Goal: Task Accomplishment & Management: Use online tool/utility

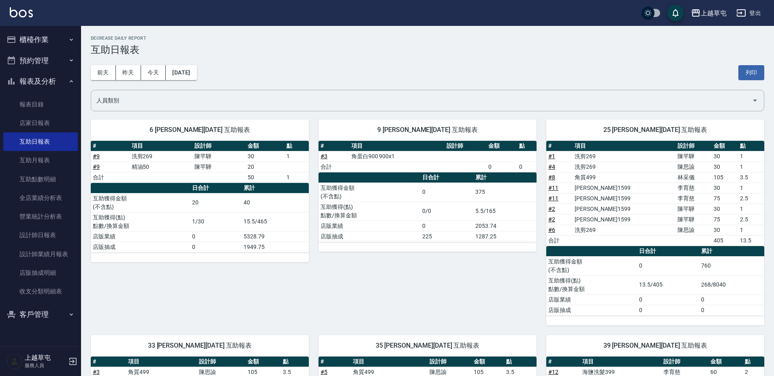
click at [57, 38] on button "櫃檯作業" at bounding box center [40, 39] width 75 height 21
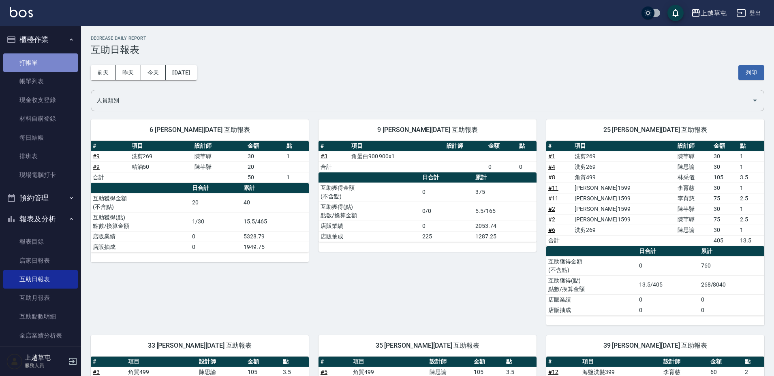
click at [49, 58] on link "打帳單" at bounding box center [40, 62] width 75 height 19
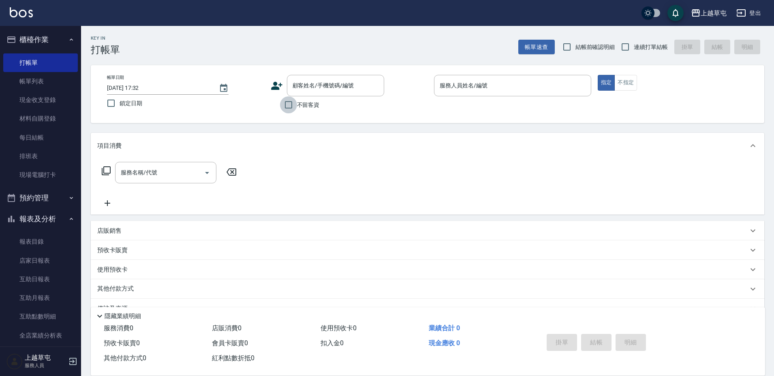
click at [289, 109] on input "不留客資" at bounding box center [288, 104] width 17 height 17
checkbox input "true"
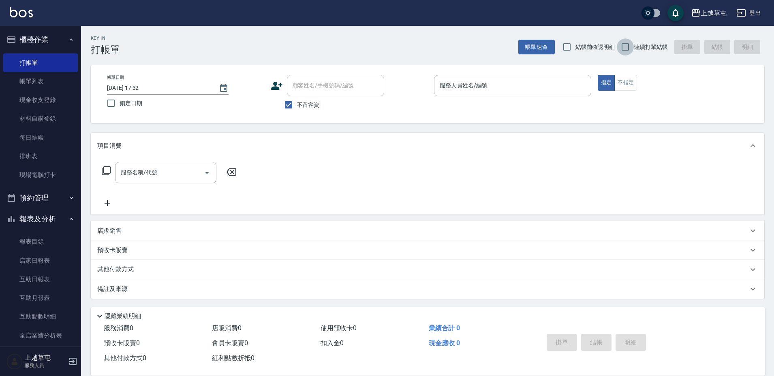
click at [627, 43] on input "連續打單結帳" at bounding box center [625, 46] width 17 height 17
checkbox input "true"
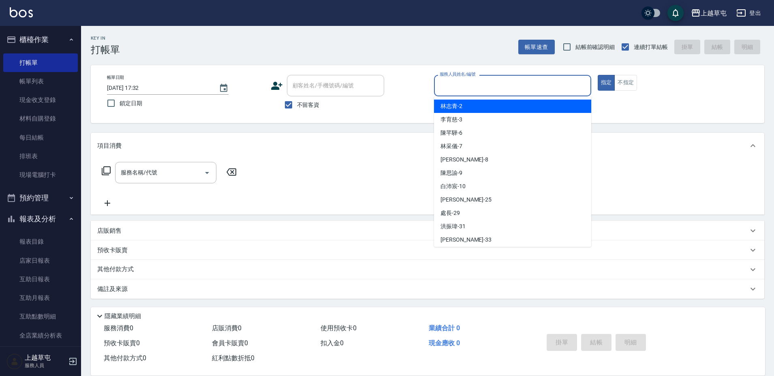
click at [476, 85] on input "服務人員姓名/編號" at bounding box center [512, 86] width 150 height 14
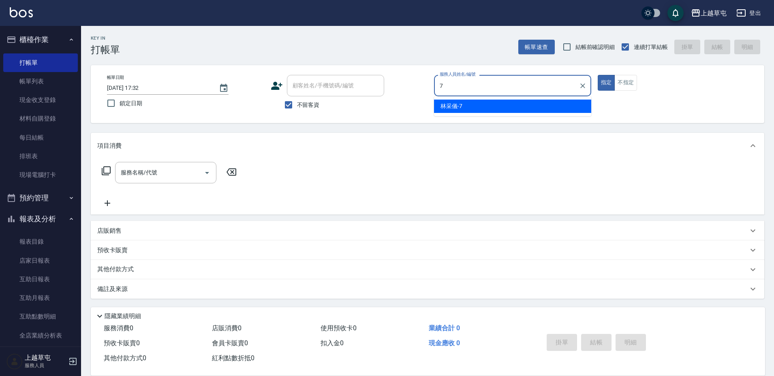
type input "[PERSON_NAME]-7"
type button "true"
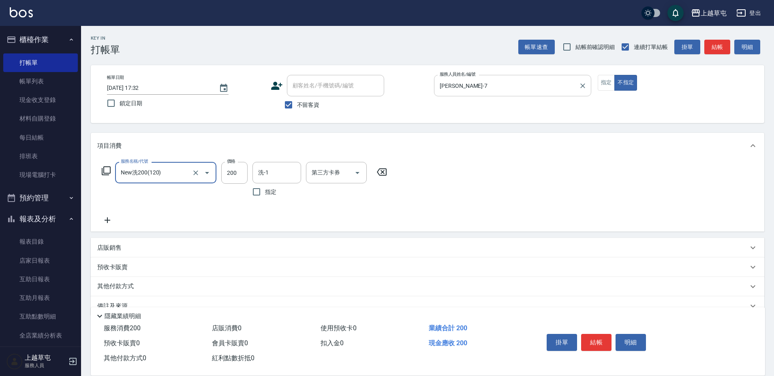
type input "New洗200(120)"
type input "[PERSON_NAME]-39"
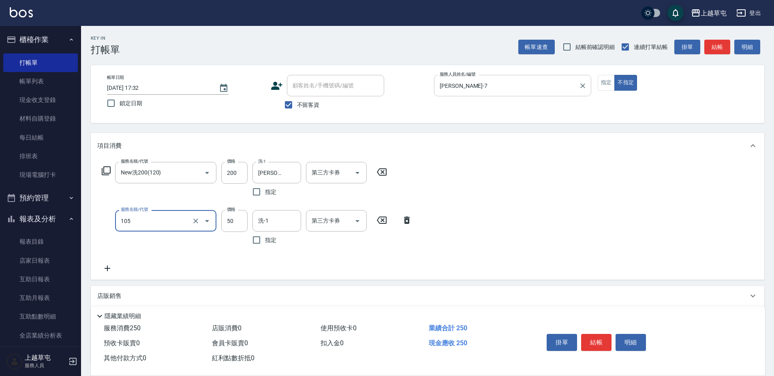
type input "精油50(105)"
type input "[PERSON_NAME]-39"
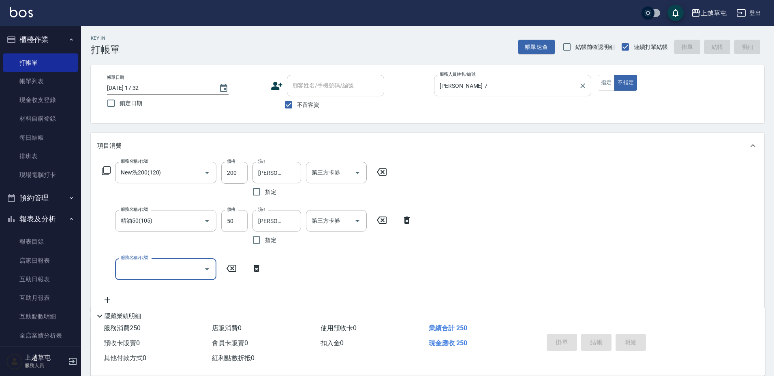
type input "[DATE] 17:33"
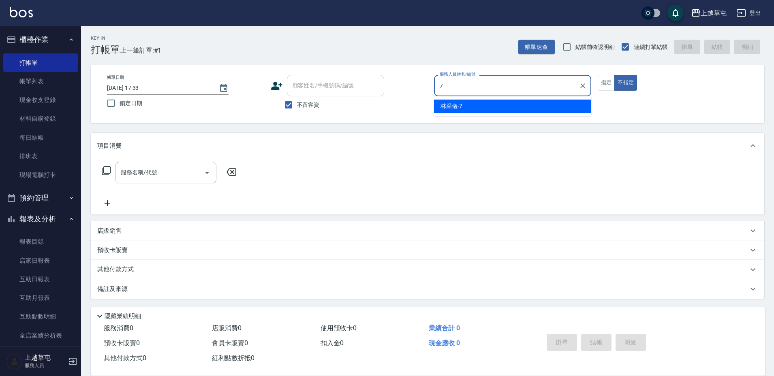
type input "[PERSON_NAME]-7"
type button "false"
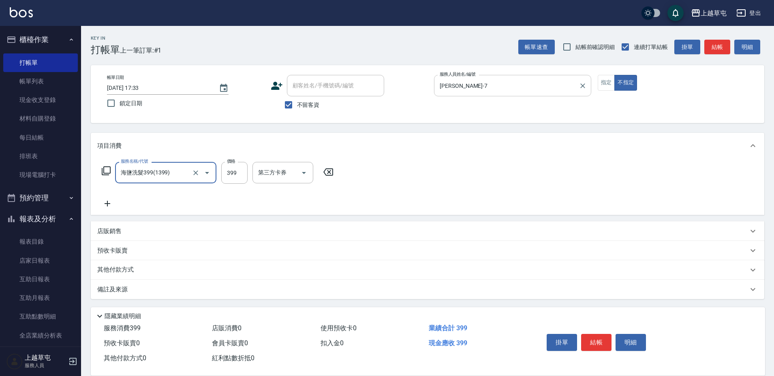
type input "海鹽洗髮399(1399)"
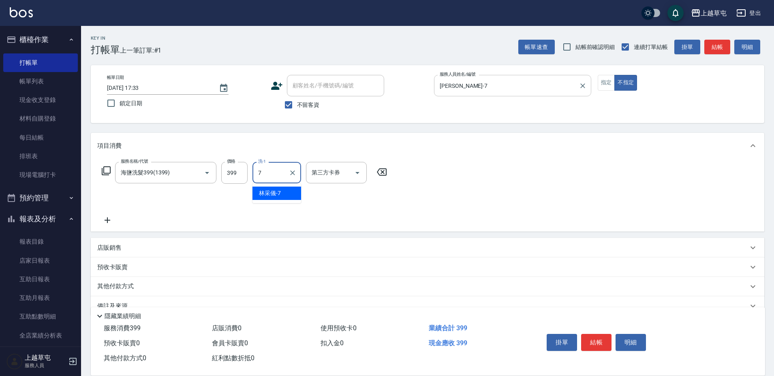
type input "[PERSON_NAME]-7"
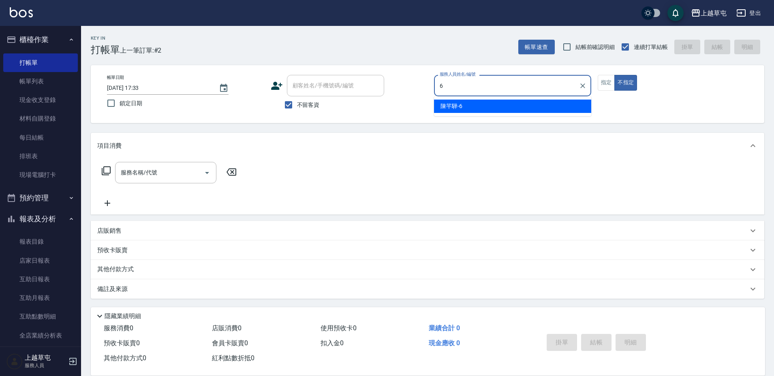
type input "[PERSON_NAME]-6"
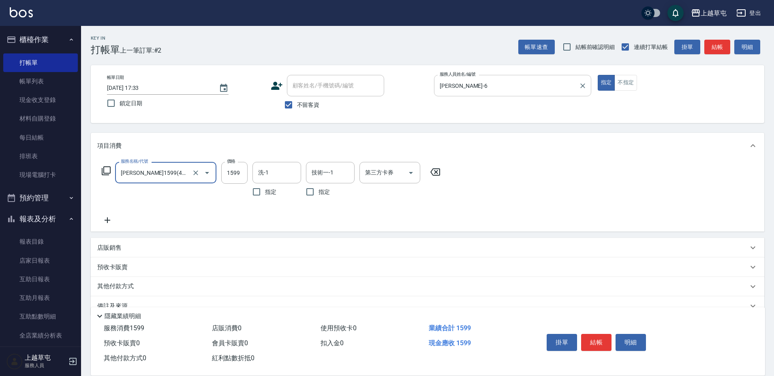
type input "[PERSON_NAME]1599(41599)"
type input "[PERSON_NAME]25"
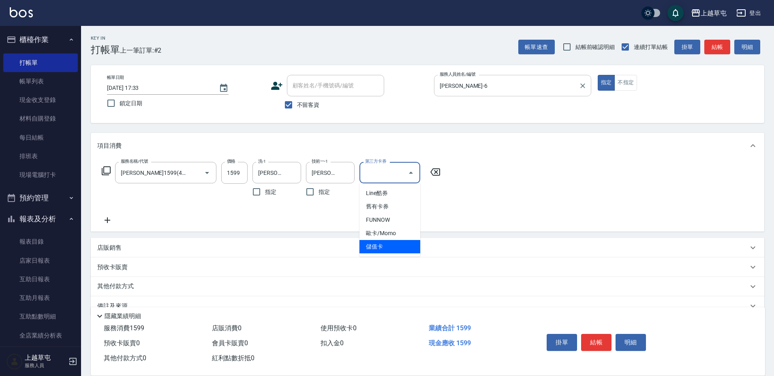
type input "儲值卡"
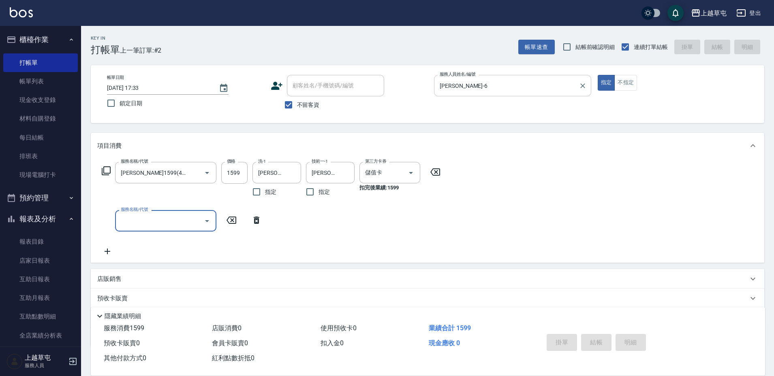
type input "[DATE] 17:34"
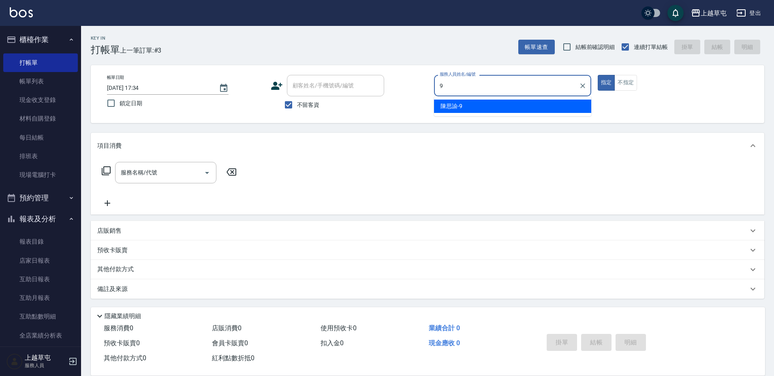
type input "[PERSON_NAME]-9"
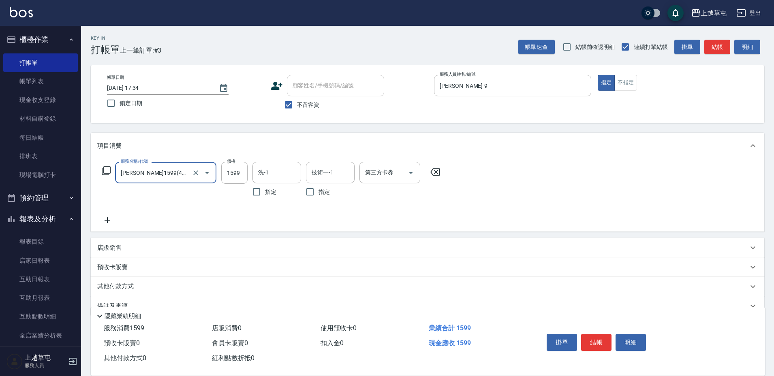
type input "[PERSON_NAME]1599(41599)"
type input "2099"
type input "[PERSON_NAME]-35"
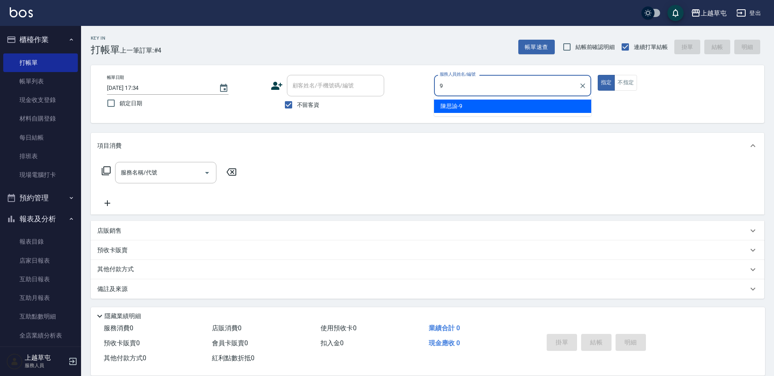
type input "[PERSON_NAME]-9"
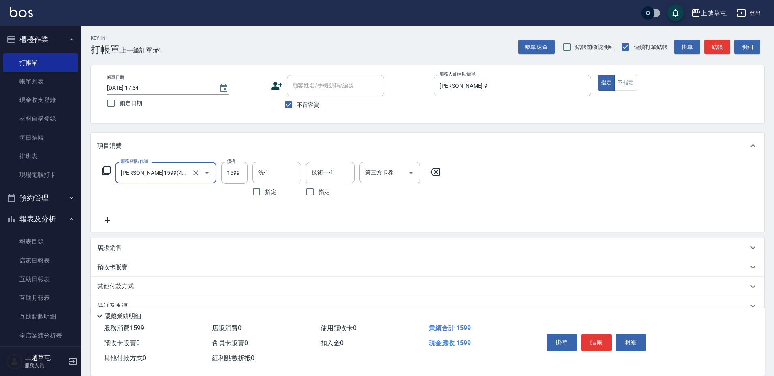
type input "[PERSON_NAME]1599(41599)"
type input "2099"
type input "[PERSON_NAME]25"
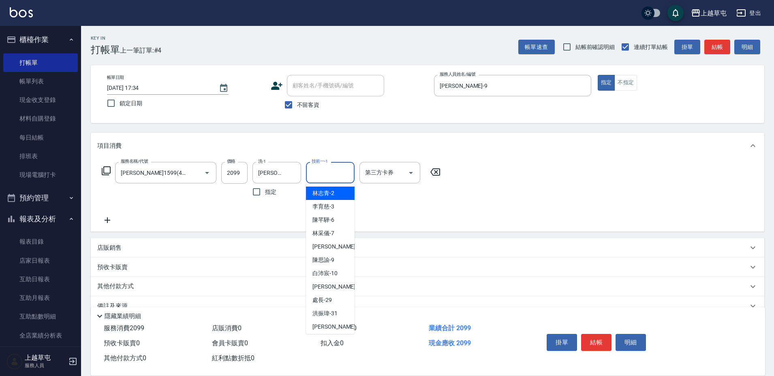
click at [317, 173] on input "技術一-1" at bounding box center [329, 173] width 41 height 14
type input "[PERSON_NAME]25"
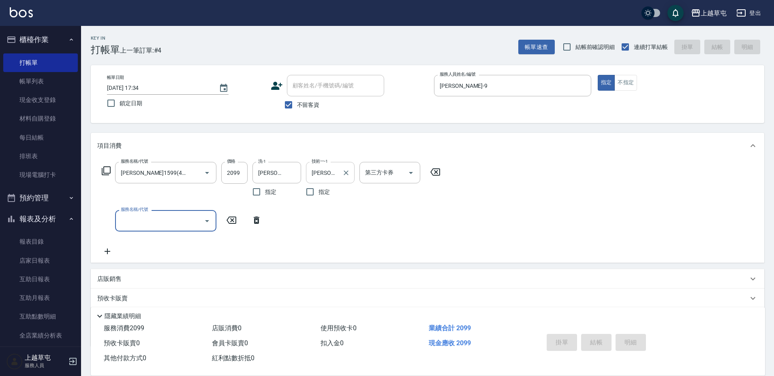
type input "[DATE] 17:35"
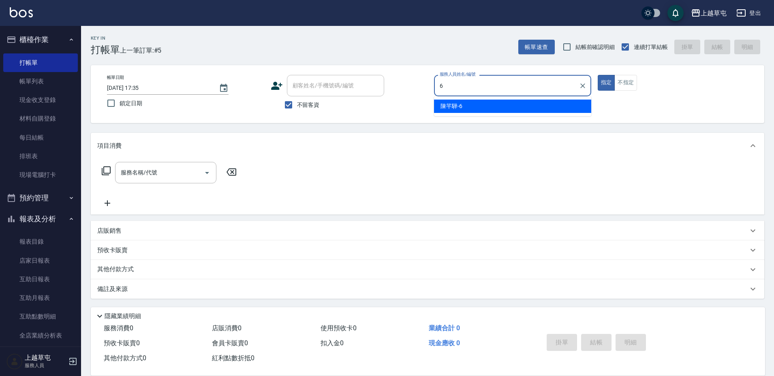
type input "[PERSON_NAME]-6"
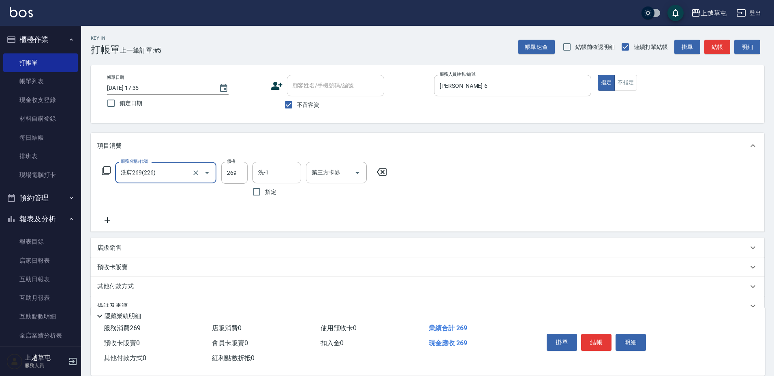
type input "洗剪269(226)"
type input "300"
type input "[PERSON_NAME]25"
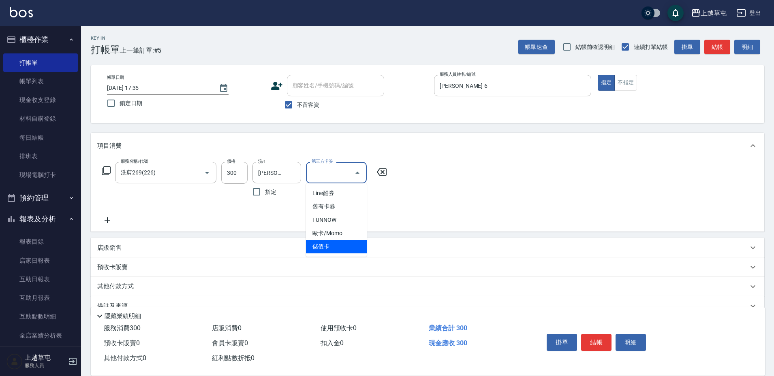
type input "儲值卡"
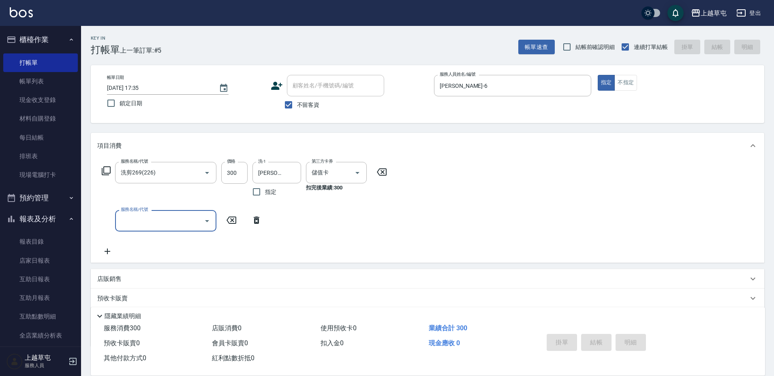
type input "[DATE] 17:36"
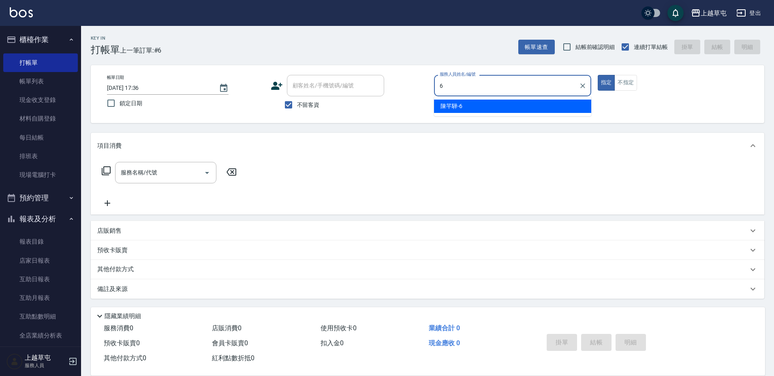
type input "[PERSON_NAME]-6"
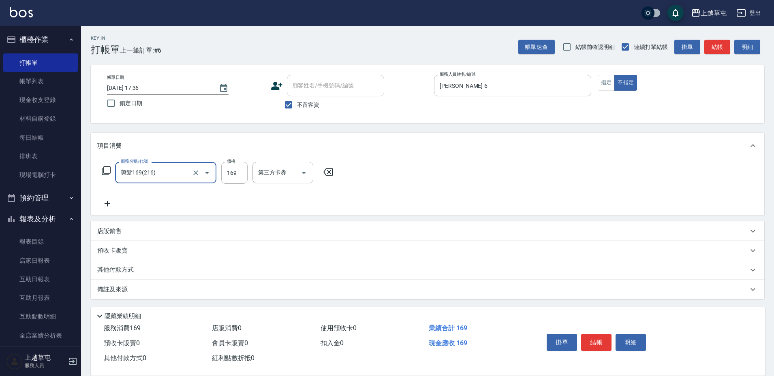
type input "剪髮169(216)"
type input "200"
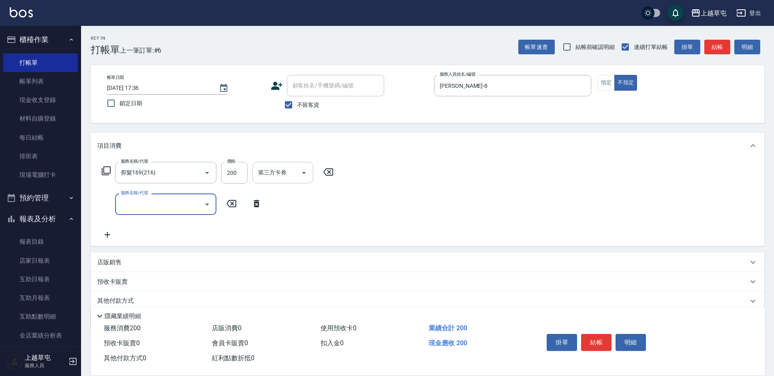
click at [307, 173] on icon "Open" at bounding box center [304, 173] width 10 height 10
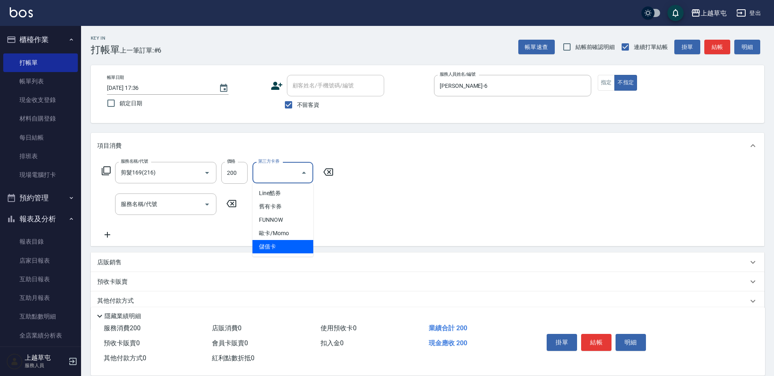
click at [278, 246] on span "儲值卡" at bounding box center [282, 246] width 61 height 13
type input "儲值卡"
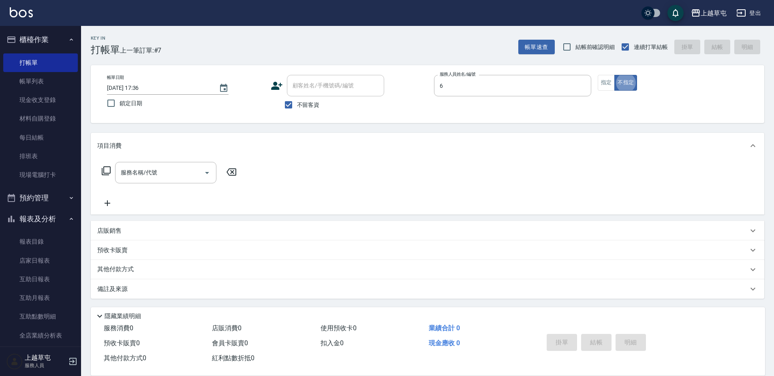
type input "[PERSON_NAME]-6"
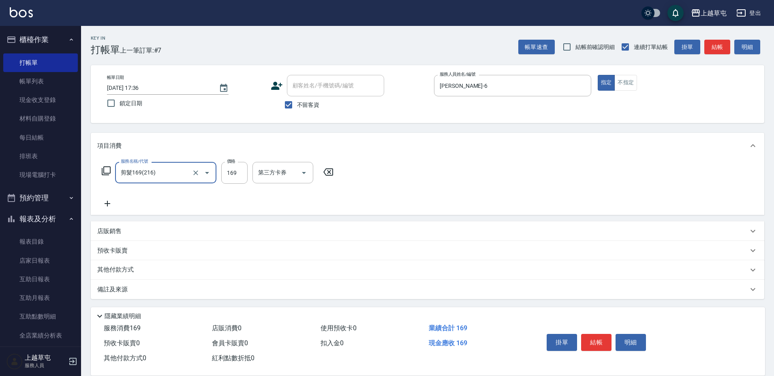
type input "剪髮169(216)"
type input "50"
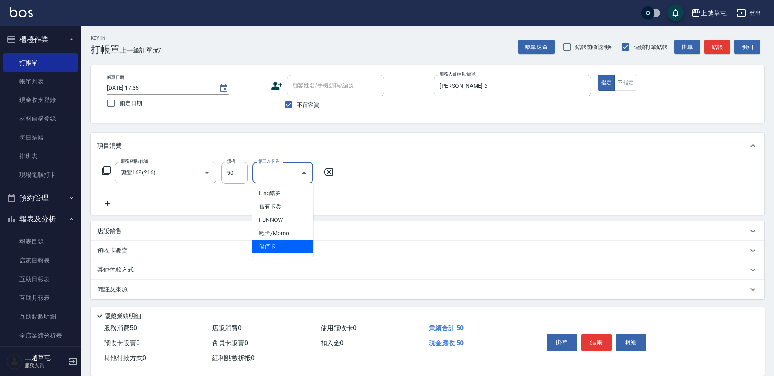
type input "儲值卡"
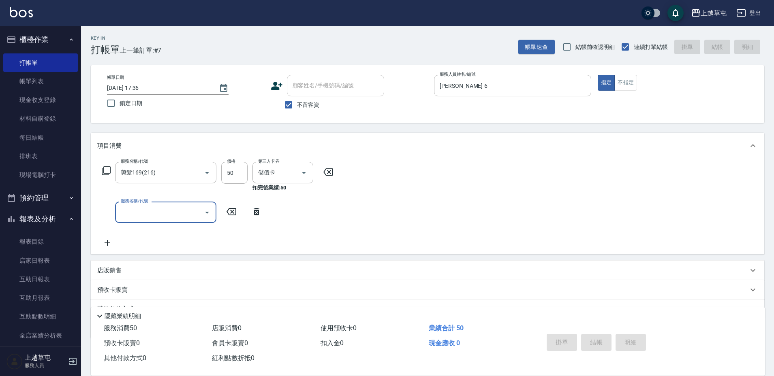
type input "[DATE] 17:37"
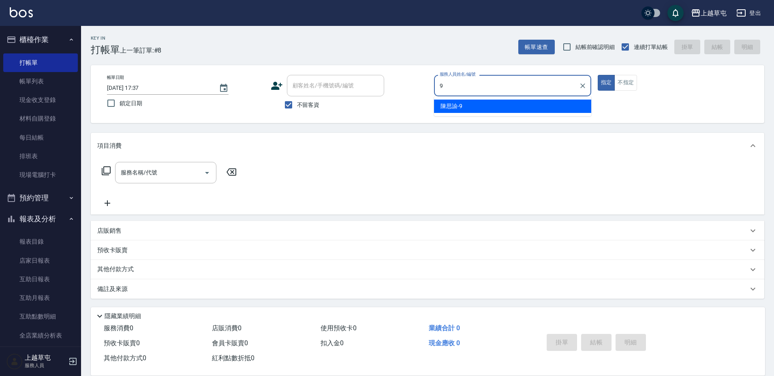
type input "[PERSON_NAME]-9"
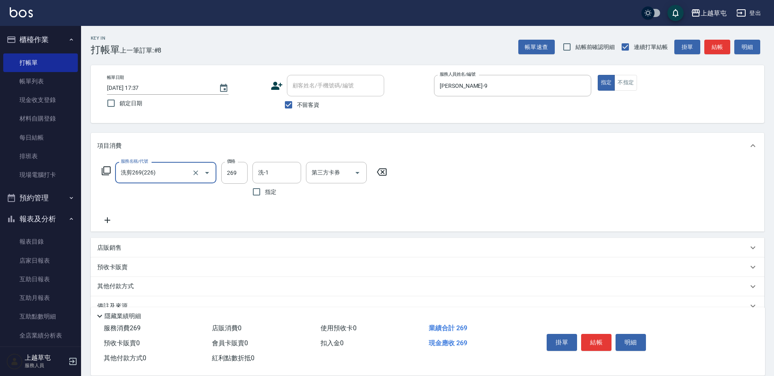
type input "洗剪269(226)"
type input "400"
type input "[PERSON_NAME]25"
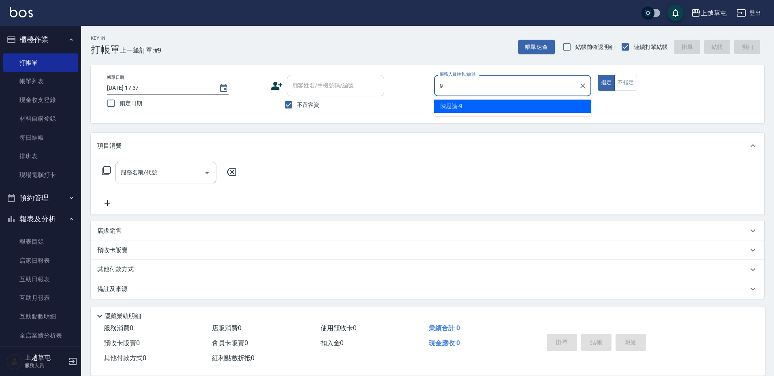
type input "[PERSON_NAME]-9"
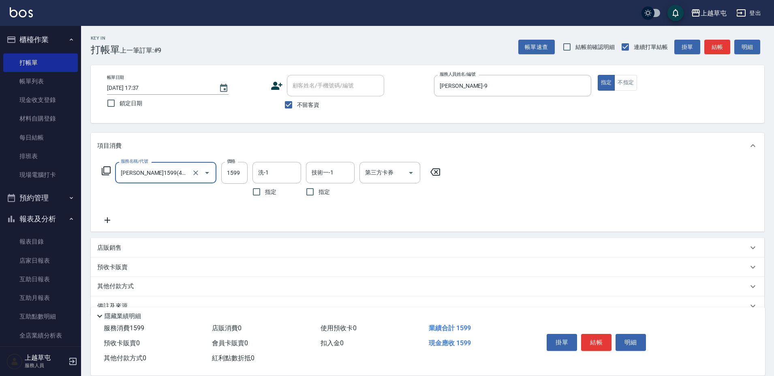
type input "[PERSON_NAME]1599(41599)"
type input "2099"
type input "[PERSON_NAME]-33"
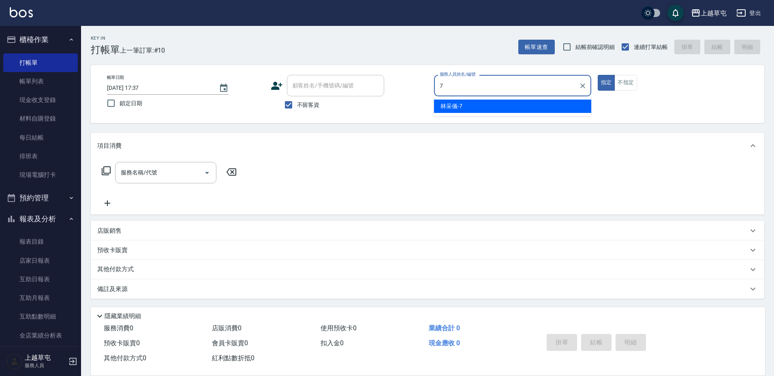
type input "[PERSON_NAME]-7"
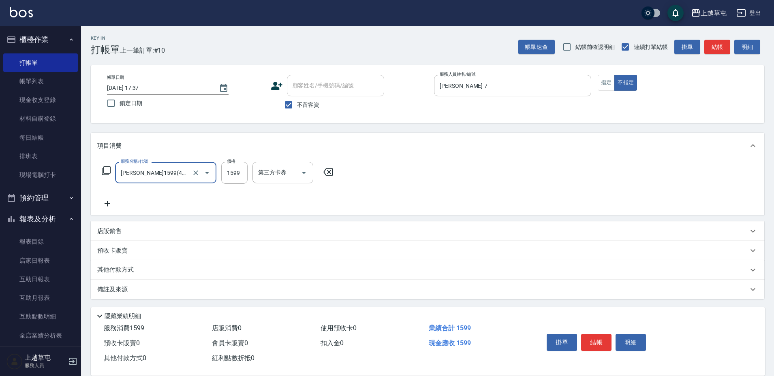
type input "[PERSON_NAME]1599(41599)"
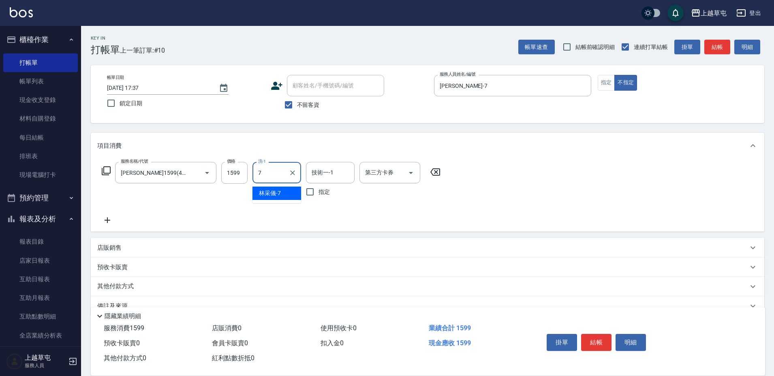
type input "[PERSON_NAME]-7"
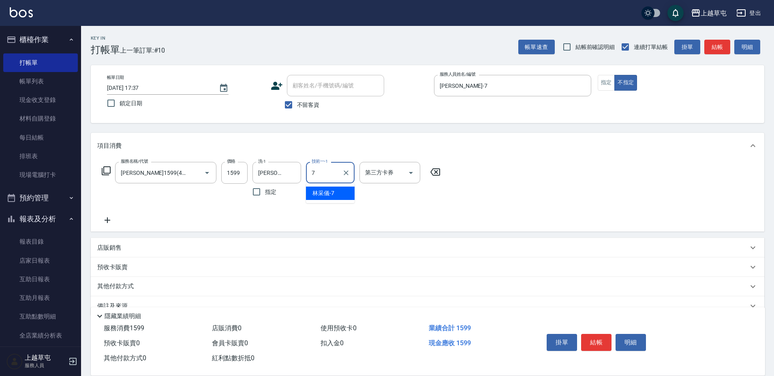
type input "[PERSON_NAME]-7"
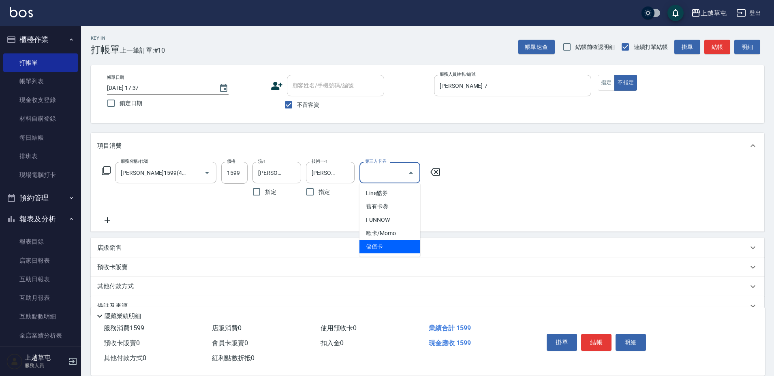
type input "儲值卡"
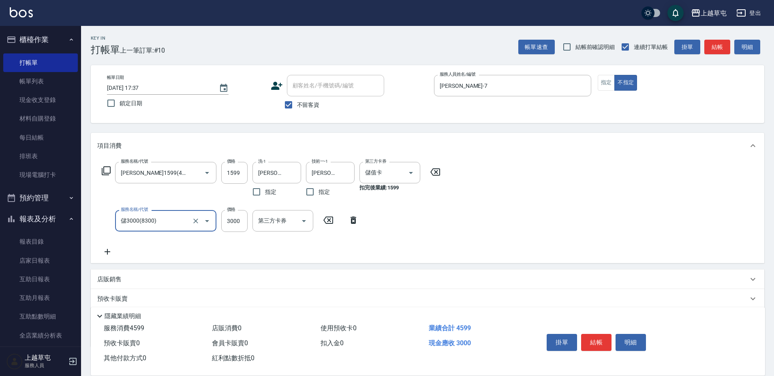
type input "儲3000(8300)"
type input "1000"
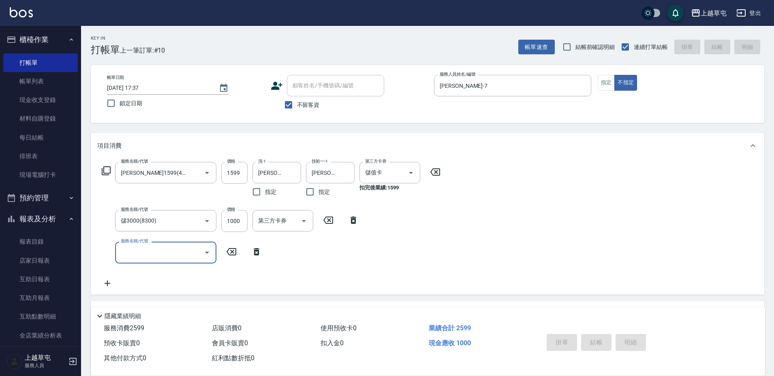
type input "[DATE] 17:38"
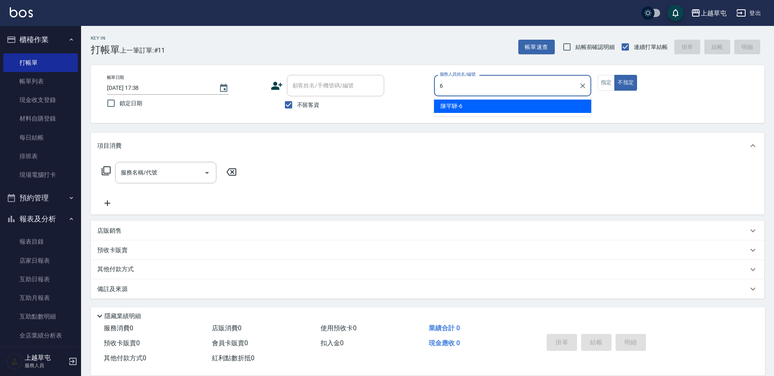
type input "[PERSON_NAME]-6"
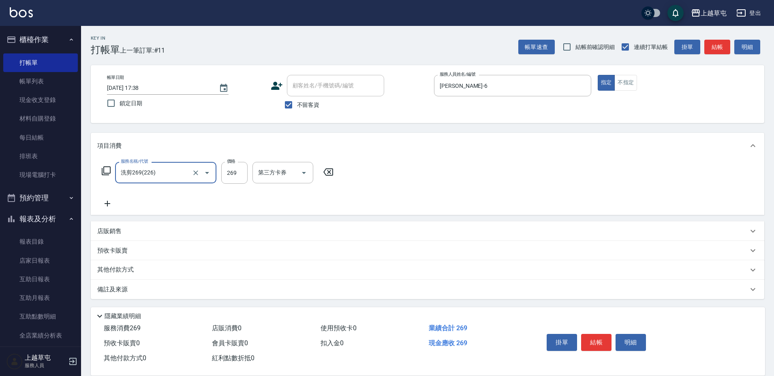
type input "洗剪269(226)"
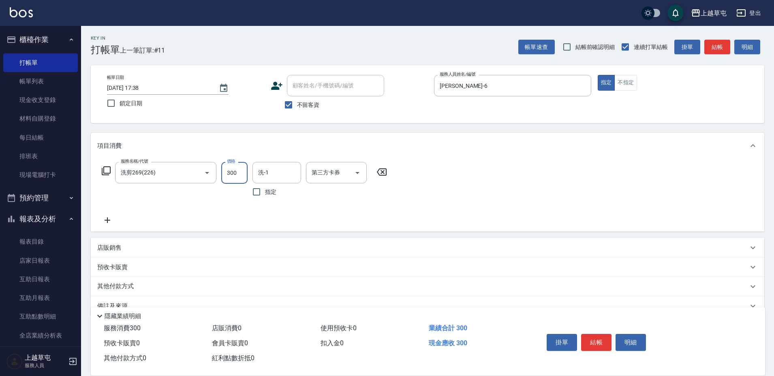
type input "300"
drag, startPoint x: 266, startPoint y: 176, endPoint x: 259, endPoint y: 179, distance: 7.3
click at [265, 177] on input "洗-1" at bounding box center [276, 173] width 41 height 14
type input "[PERSON_NAME]25"
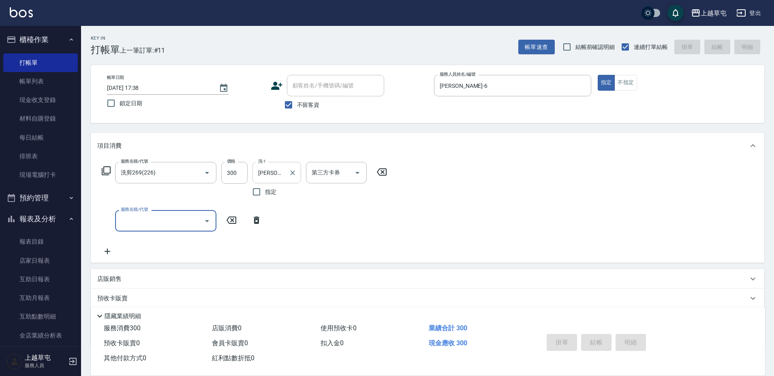
type input "[DATE] 17:39"
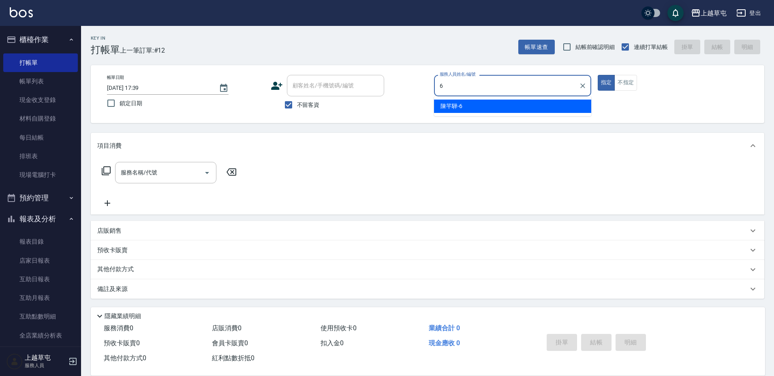
type input "[PERSON_NAME]-6"
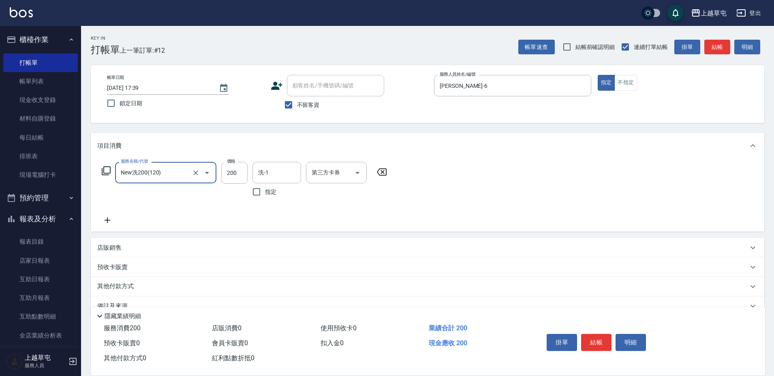
type input "New洗200(120)"
type input "[PERSON_NAME]-33"
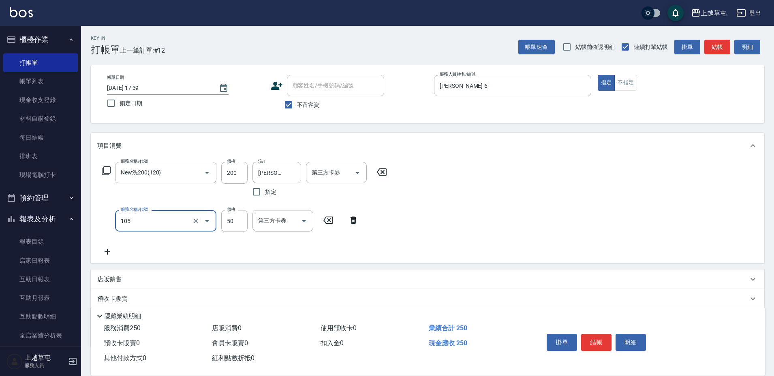
type input "精油50(105)"
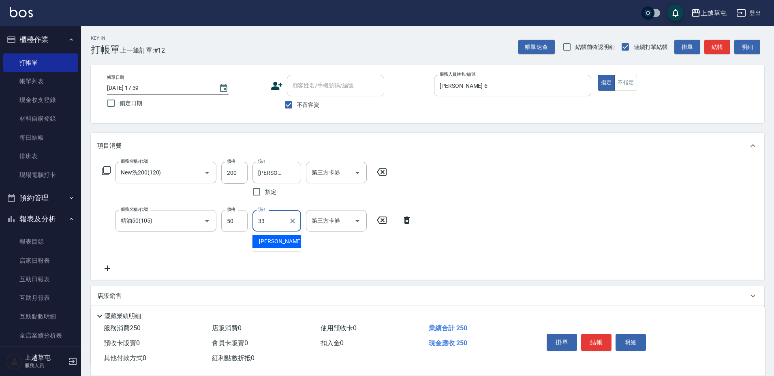
type input "[PERSON_NAME]-33"
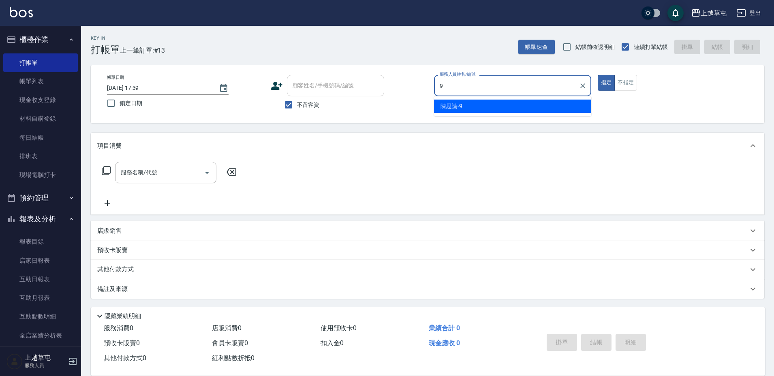
type input "[PERSON_NAME]-9"
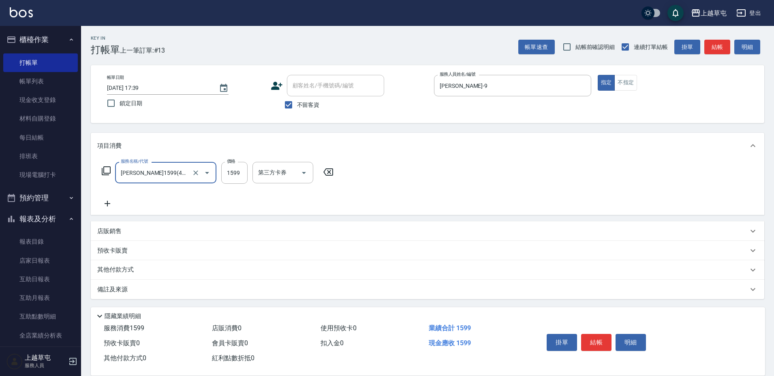
type input "[PERSON_NAME]1599(41599)"
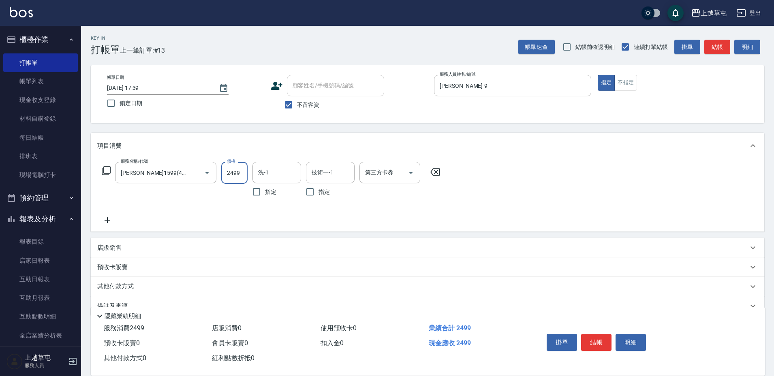
type input "2499"
type input "[PERSON_NAME]-35"
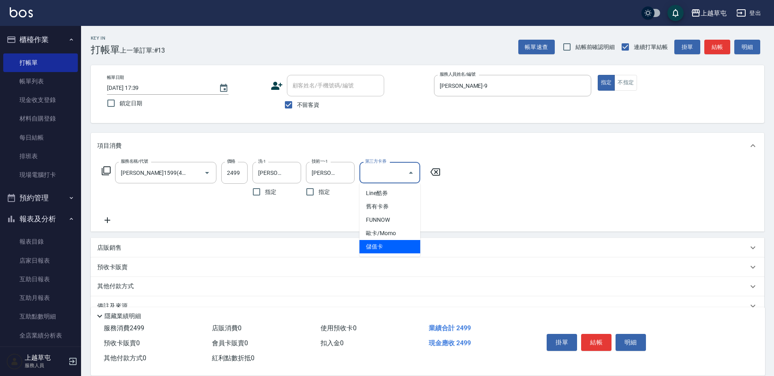
type input "儲值卡"
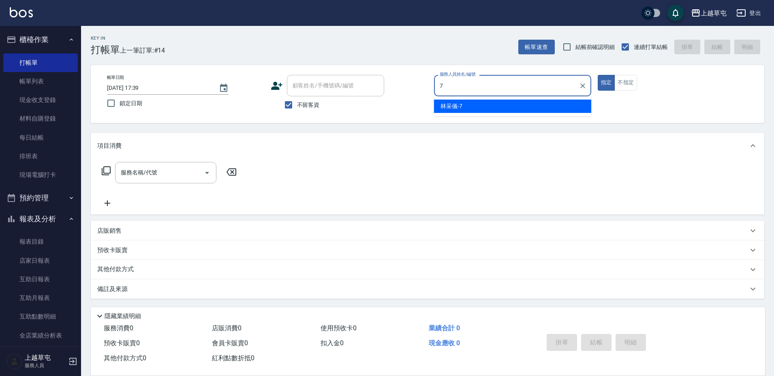
type input "[PERSON_NAME]-7"
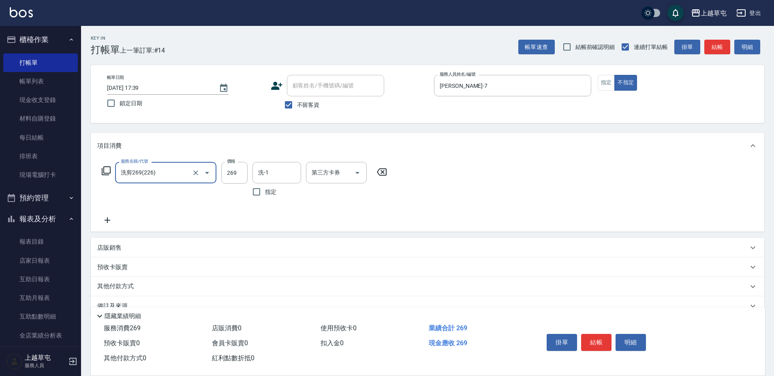
type input "洗剪269(226)"
type input "300"
type input "[PERSON_NAME]-7"
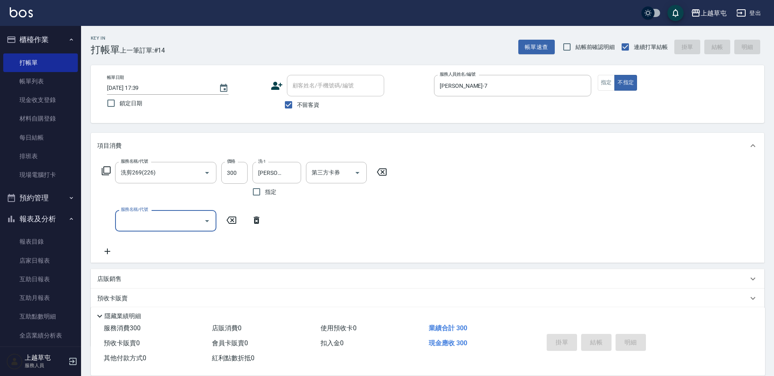
type input "[DATE] 17:40"
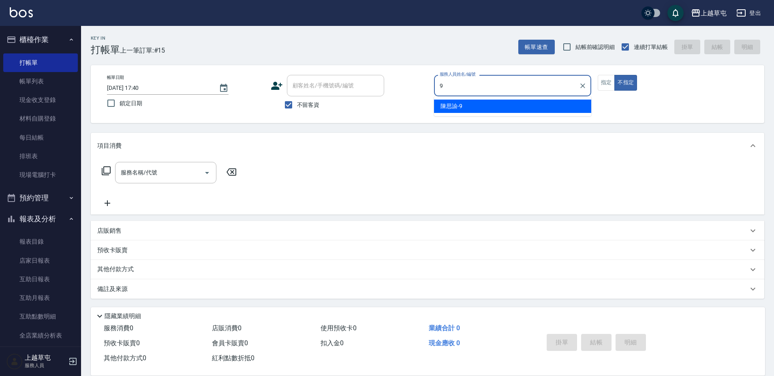
type input "[PERSON_NAME]-9"
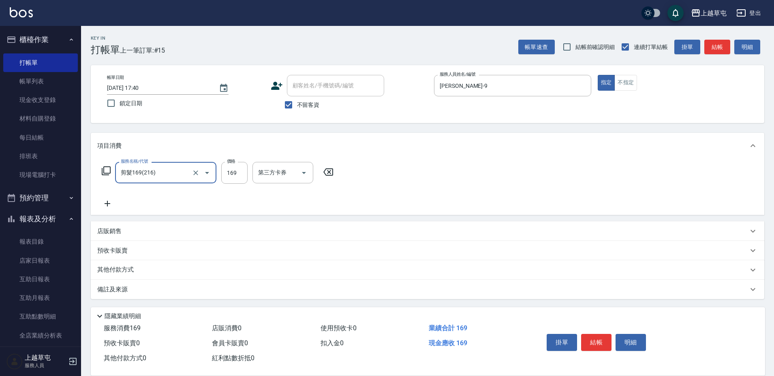
type input "剪髮169(216)"
type input "350"
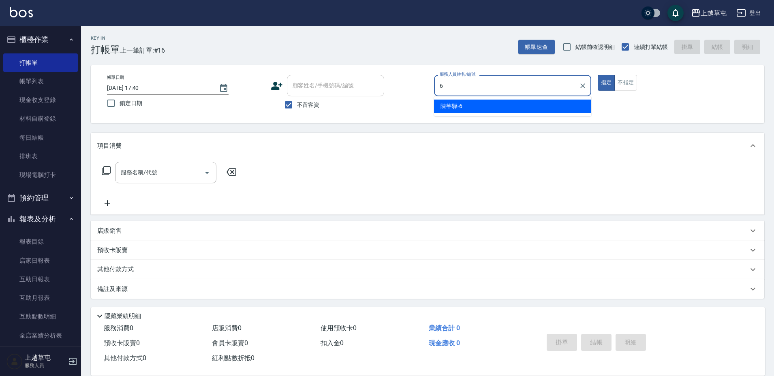
type input "[PERSON_NAME]-6"
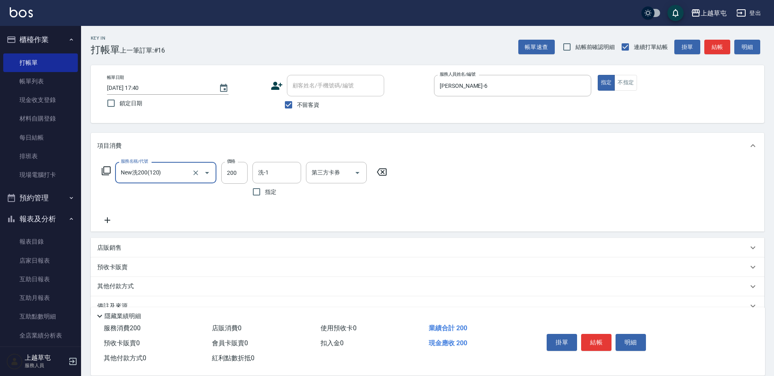
type input "New洗200(120)"
type input "[PERSON_NAME]-6"
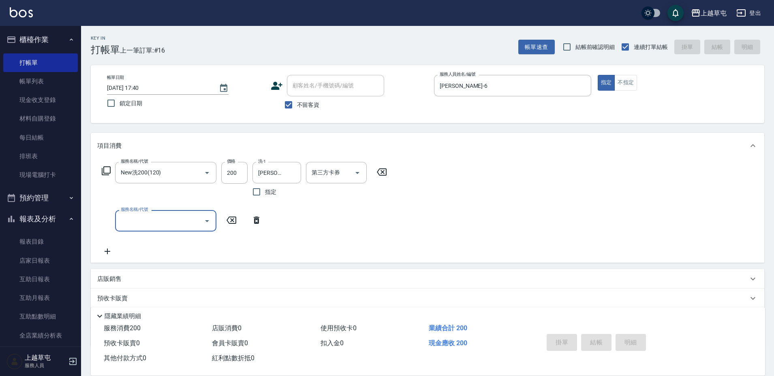
type input "[DATE] 17:41"
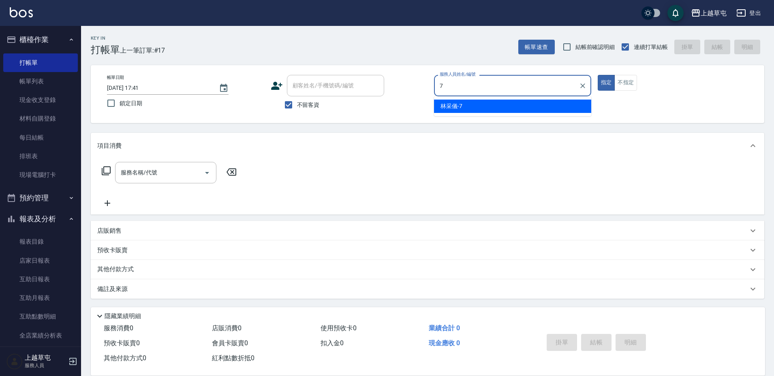
type input "[PERSON_NAME]-7"
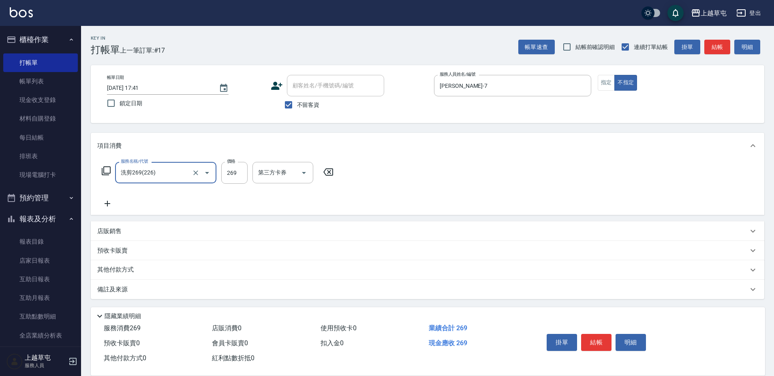
type input "洗剪269(226)"
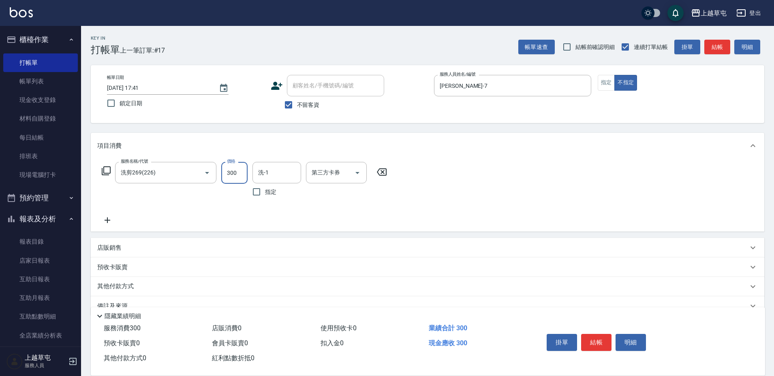
type input "300"
type input "[PERSON_NAME]-7"
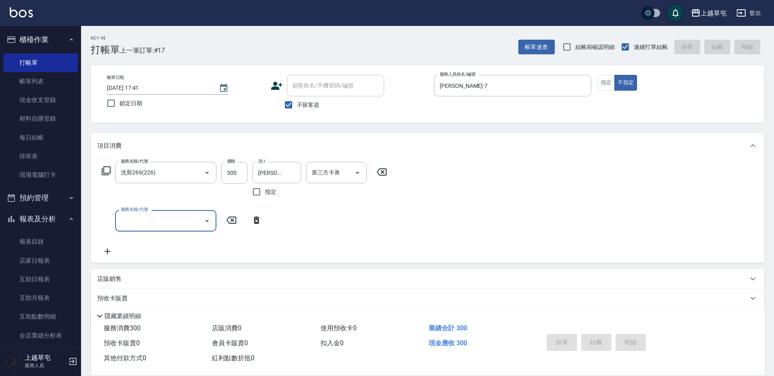
type input "[DATE] 17:42"
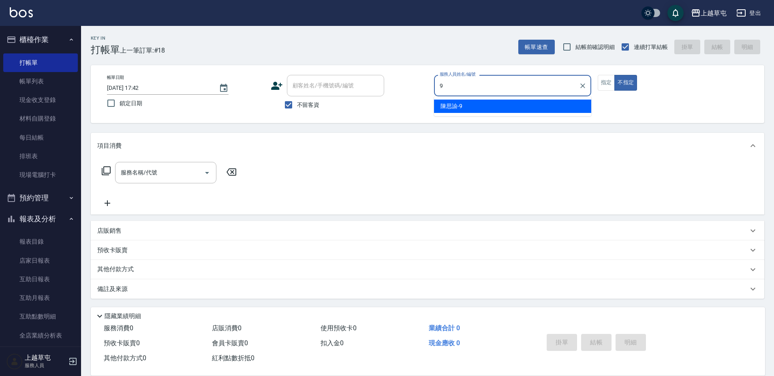
type input "[PERSON_NAME]-9"
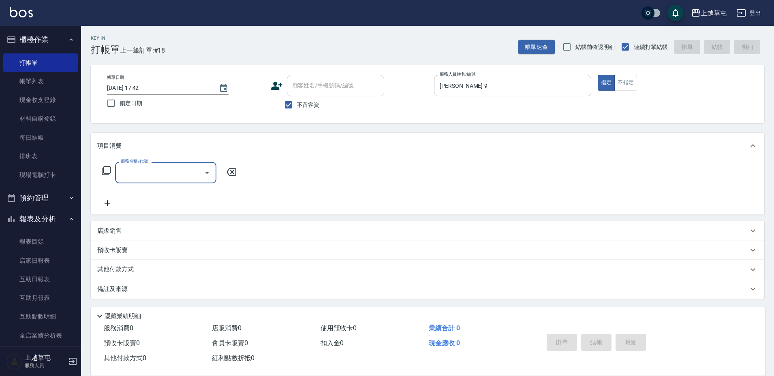
type input "2"
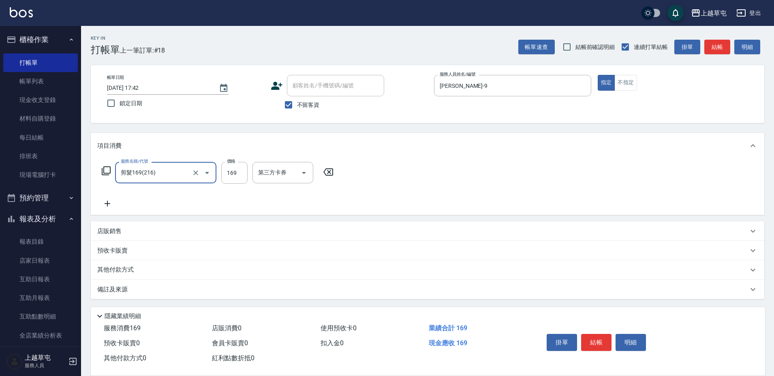
type input "剪髮169(216)"
type input "300"
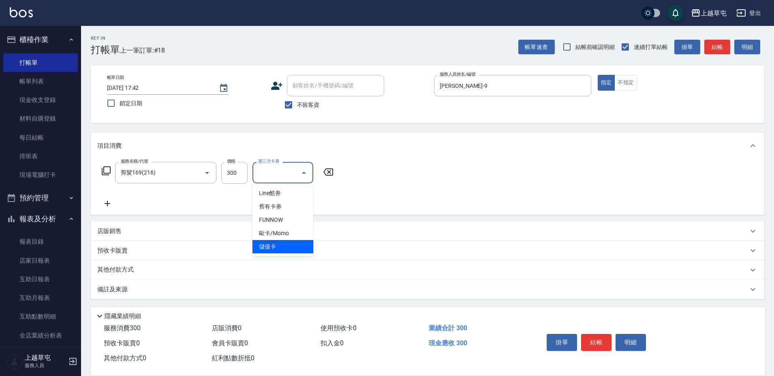
type input "儲值卡"
